Goal: Register for event/course

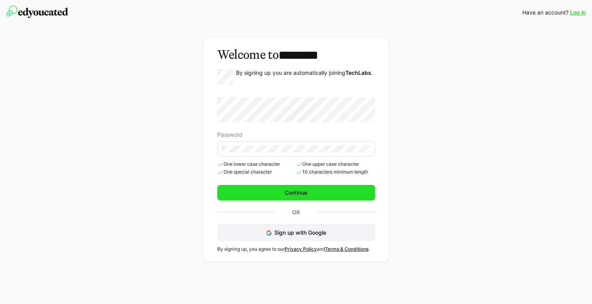
click at [263, 194] on span "Continue" at bounding box center [296, 193] width 158 height 16
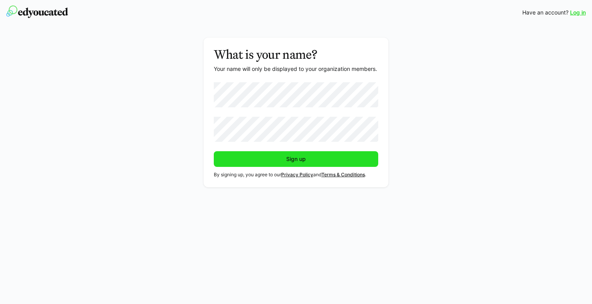
click at [285, 160] on span "Sign up" at bounding box center [296, 159] width 22 height 8
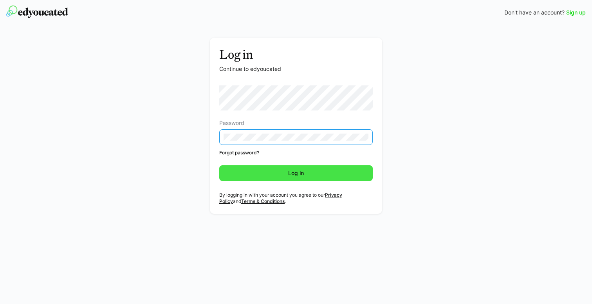
click at [274, 171] on span "Log in" at bounding box center [295, 173] width 153 height 16
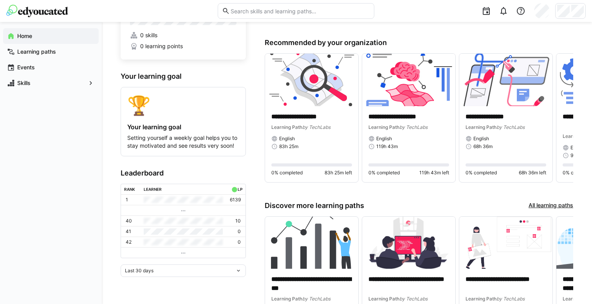
scroll to position [58, 0]
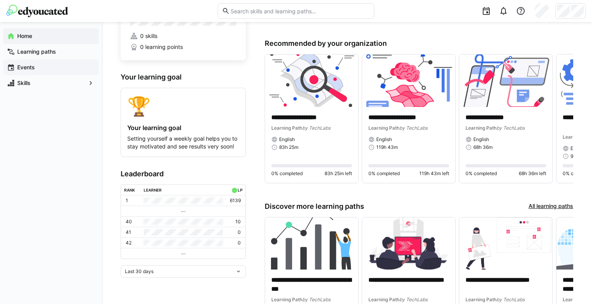
click at [12, 68] on eds-icon at bounding box center [11, 67] width 8 height 8
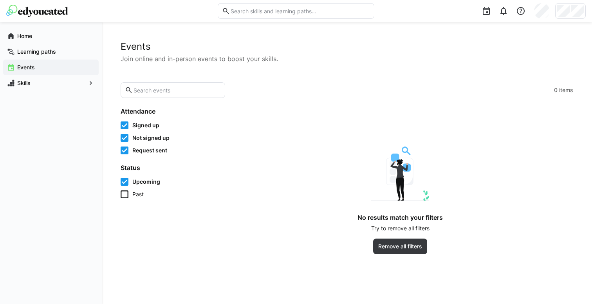
click at [123, 195] on icon at bounding box center [125, 194] width 8 height 8
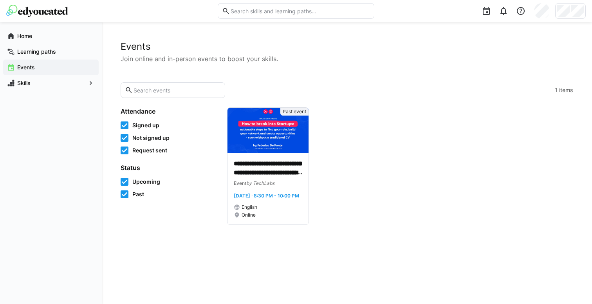
click at [0, 0] on app-navigation-label "Events" at bounding box center [0, 0] width 0 height 0
click at [0, 0] on app-navigation-label "Learning paths" at bounding box center [0, 0] width 0 height 0
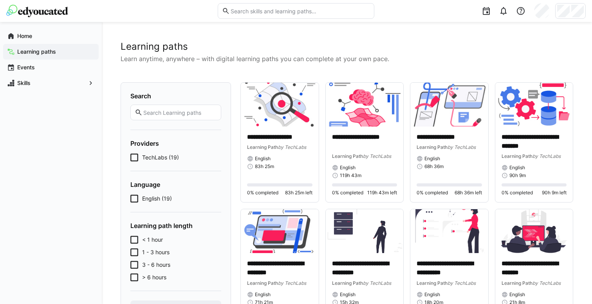
click at [133, 157] on icon at bounding box center [134, 157] width 8 height 8
click at [135, 196] on icon at bounding box center [134, 199] width 8 height 8
